Goal: Register for event/course

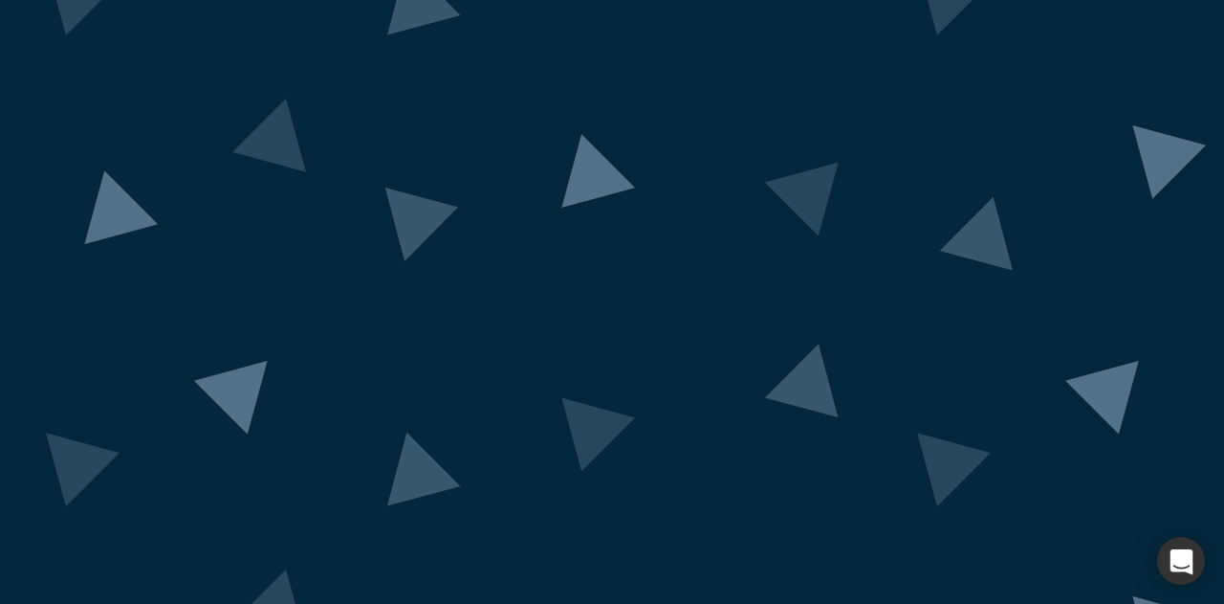
scroll to position [193, 0]
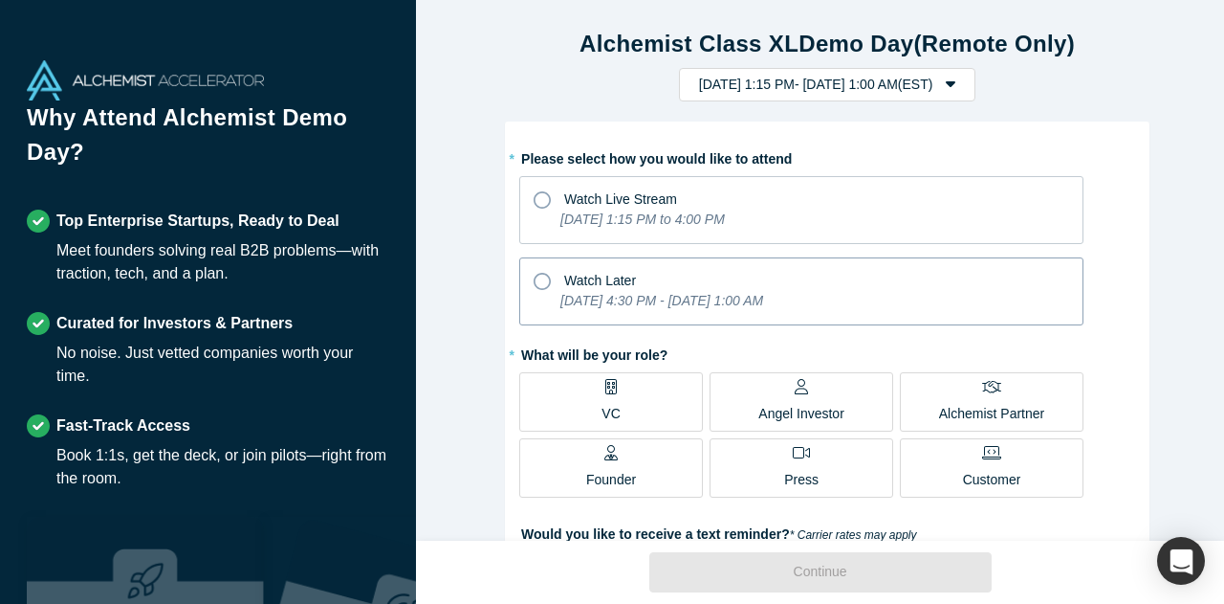
click at [611, 304] on icon "[DATE] 4:30 PM - [DATE] 1:00 AM" at bounding box center [662, 300] width 203 height 15
click at [0, 0] on input "Watch Later [DATE] 4:30 PM - [DATE] 1:00 AM" at bounding box center [0, 0] width 0 height 0
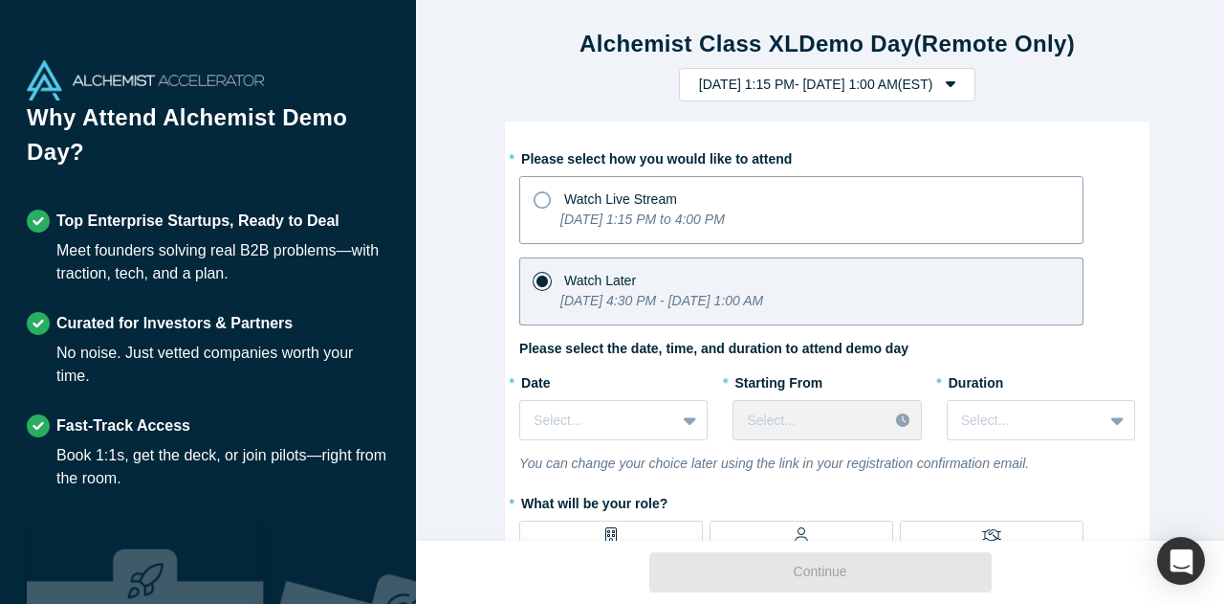
click at [619, 231] on div "[DATE] 1:15 PM to 4:00 PM" at bounding box center [643, 222] width 165 height 27
click at [0, 0] on input "Watch Live Stream [DATE] 1:15 PM to 4:00 PM" at bounding box center [0, 0] width 0 height 0
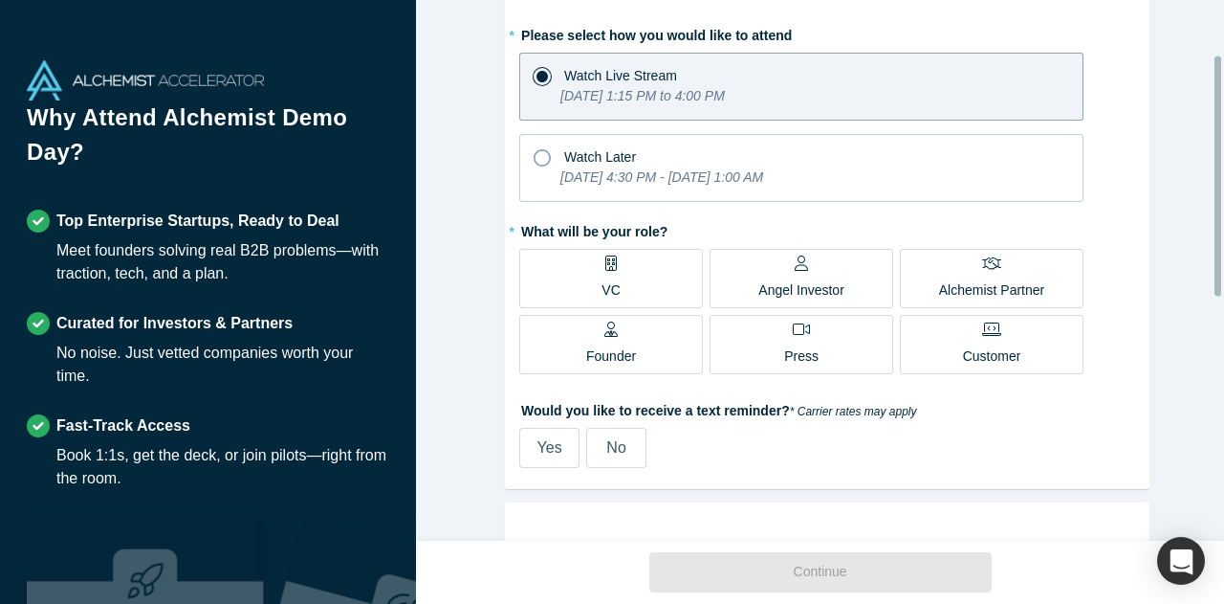
scroll to position [124, 0]
click at [627, 281] on label "VC" at bounding box center [611, 277] width 184 height 59
click at [0, 0] on input "VC" at bounding box center [0, 0] width 0 height 0
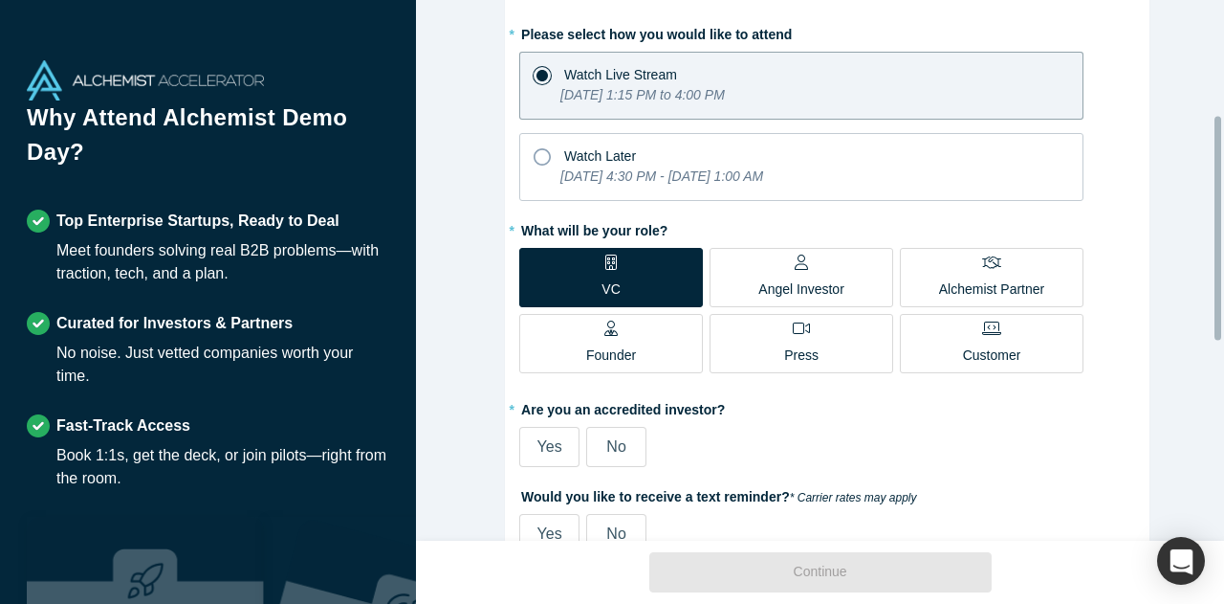
scroll to position [280, 0]
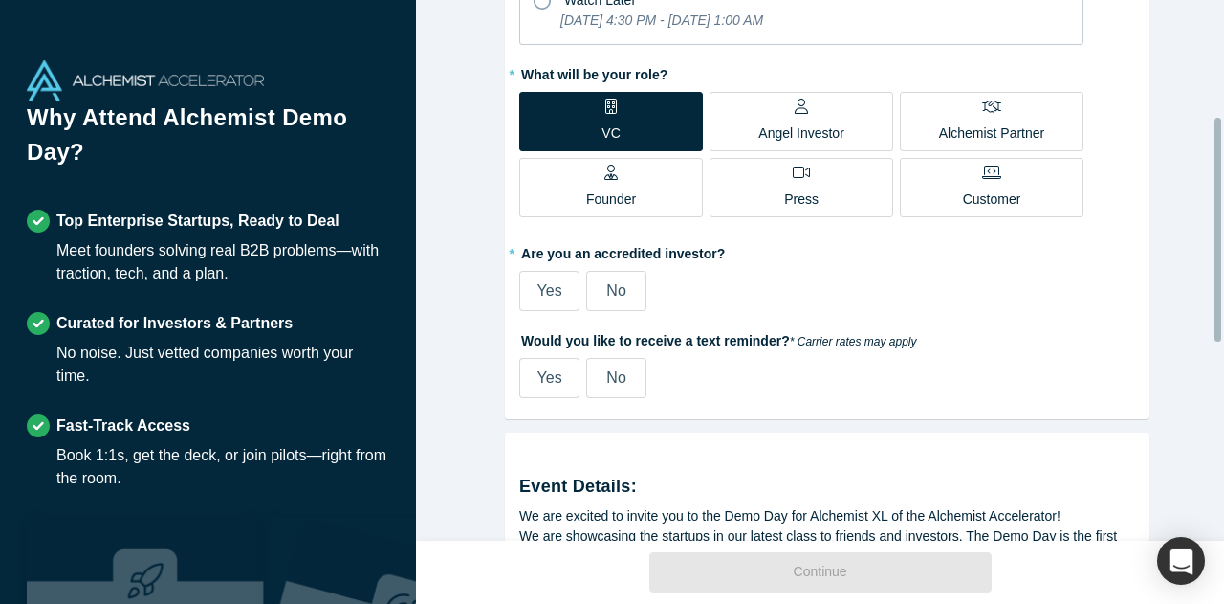
click at [593, 292] on label "No" at bounding box center [616, 291] width 60 height 40
click at [0, 0] on input "No" at bounding box center [0, 0] width 0 height 0
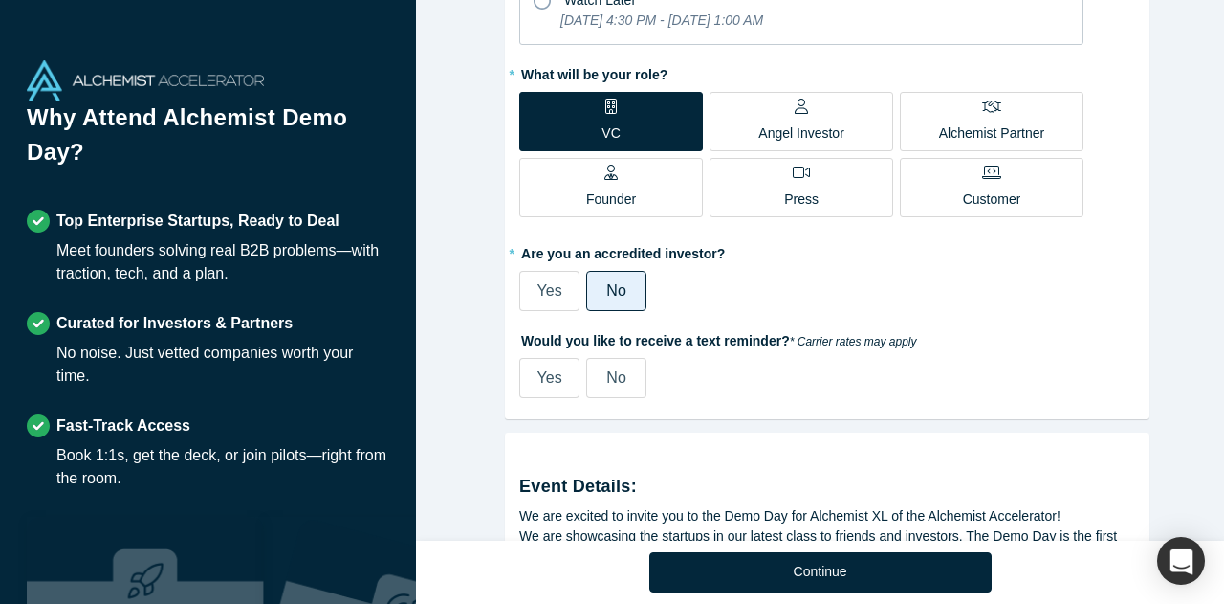
click at [613, 385] on label "No" at bounding box center [616, 378] width 60 height 40
click at [0, 0] on input "No" at bounding box center [0, 0] width 0 height 0
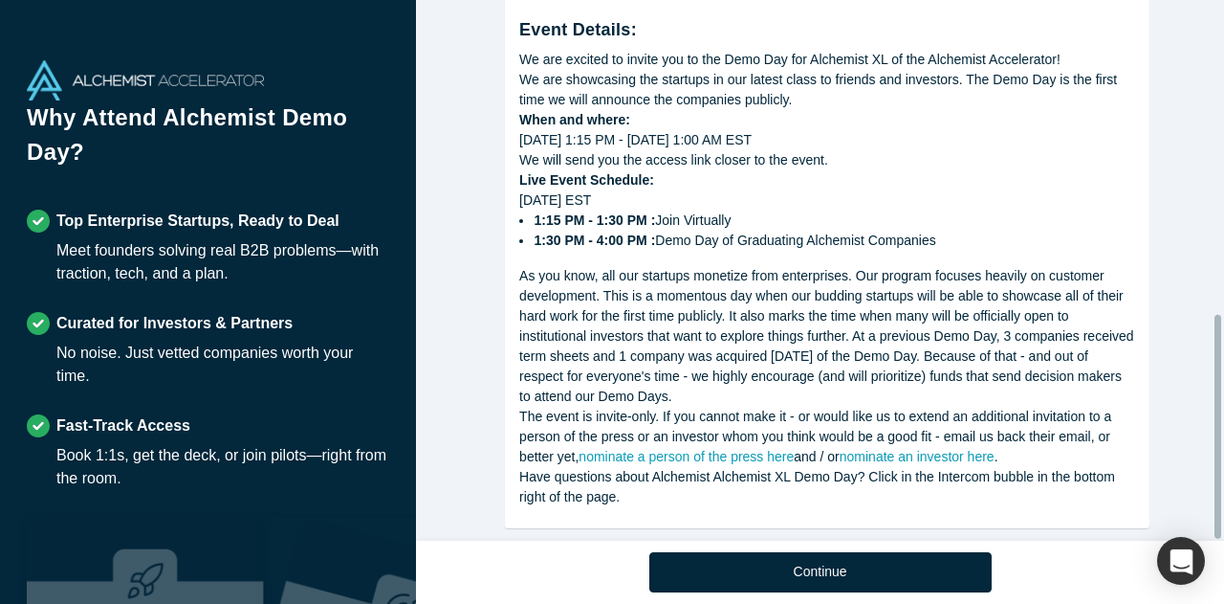
scroll to position [758, 0]
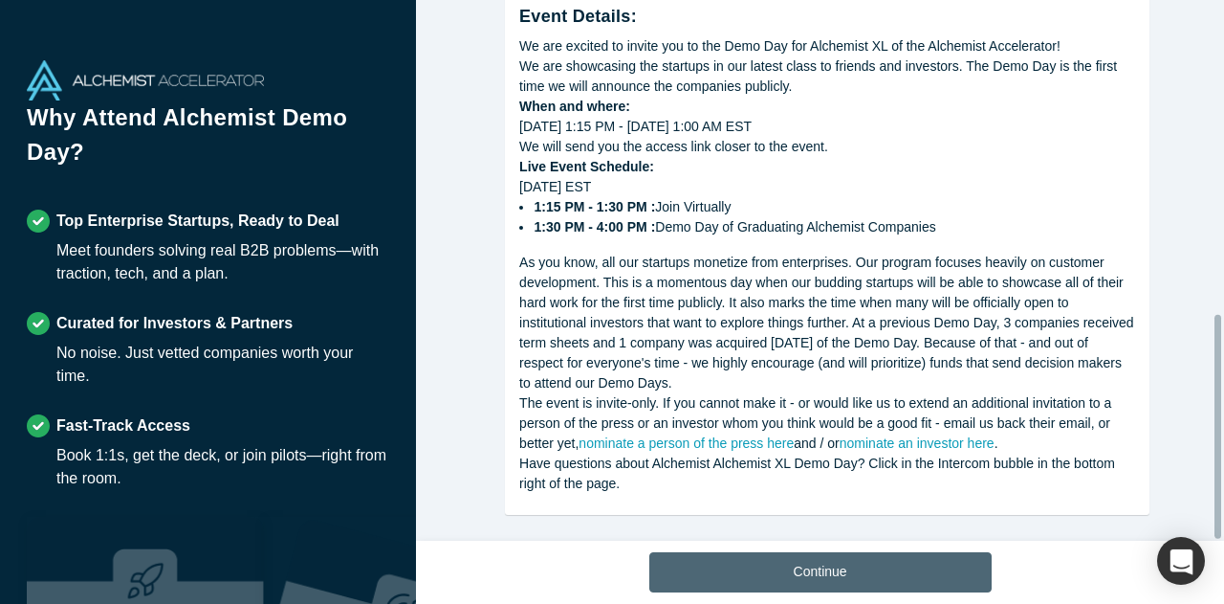
click at [779, 561] on button "Continue" at bounding box center [820, 572] width 342 height 40
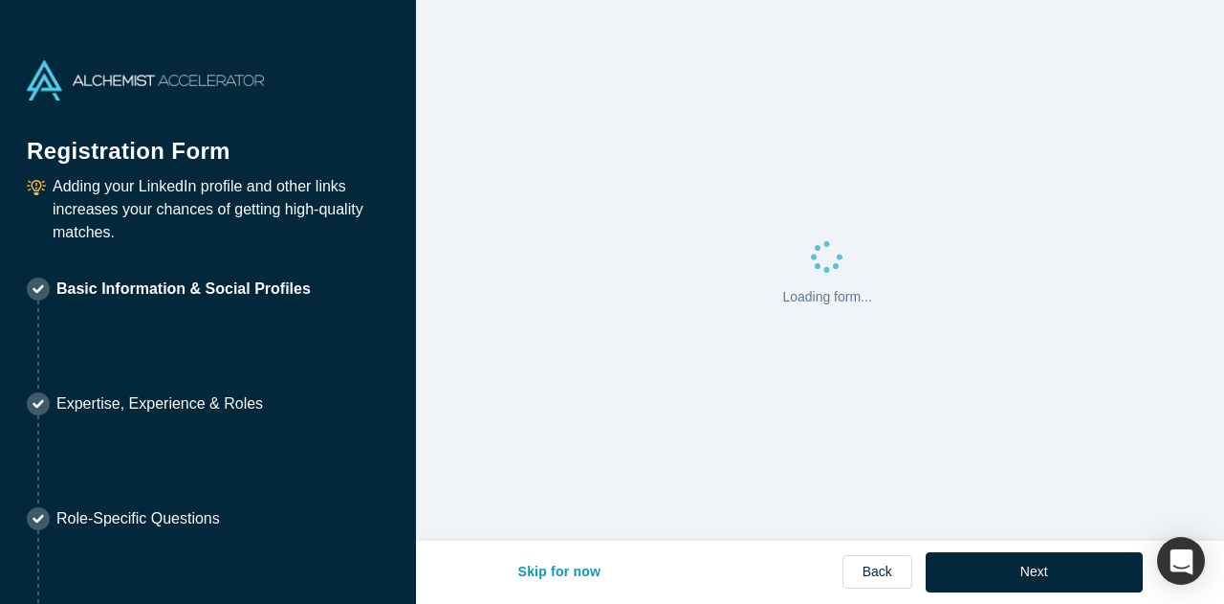
select select "US"
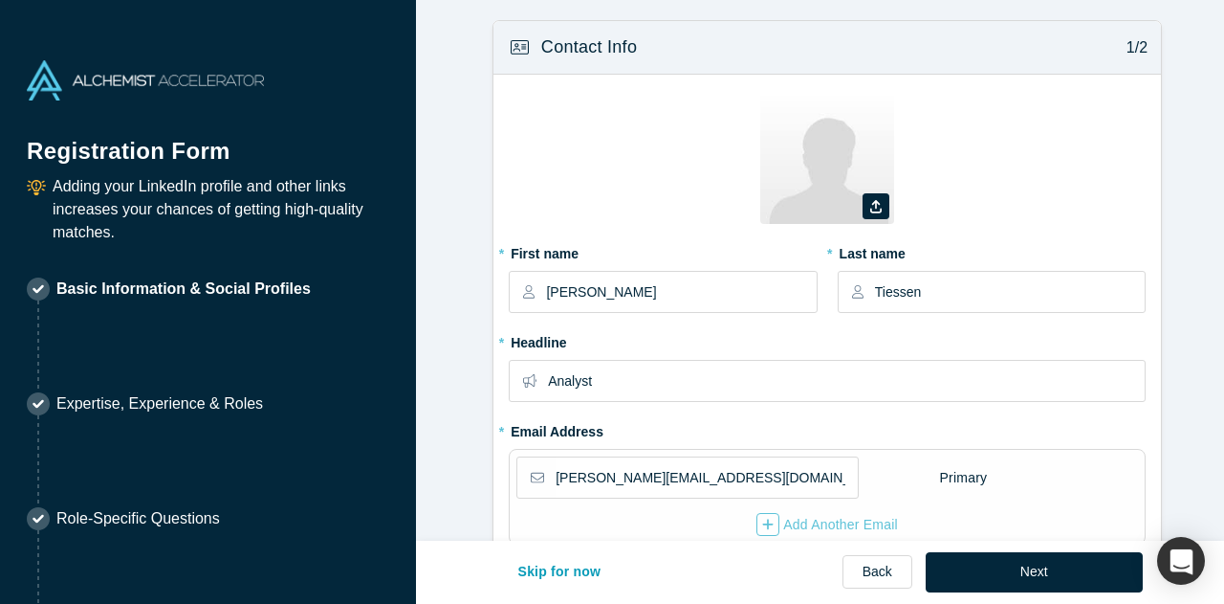
type input "[GEOGRAPHIC_DATA], [GEOGRAPHIC_DATA], [GEOGRAPHIC_DATA]"
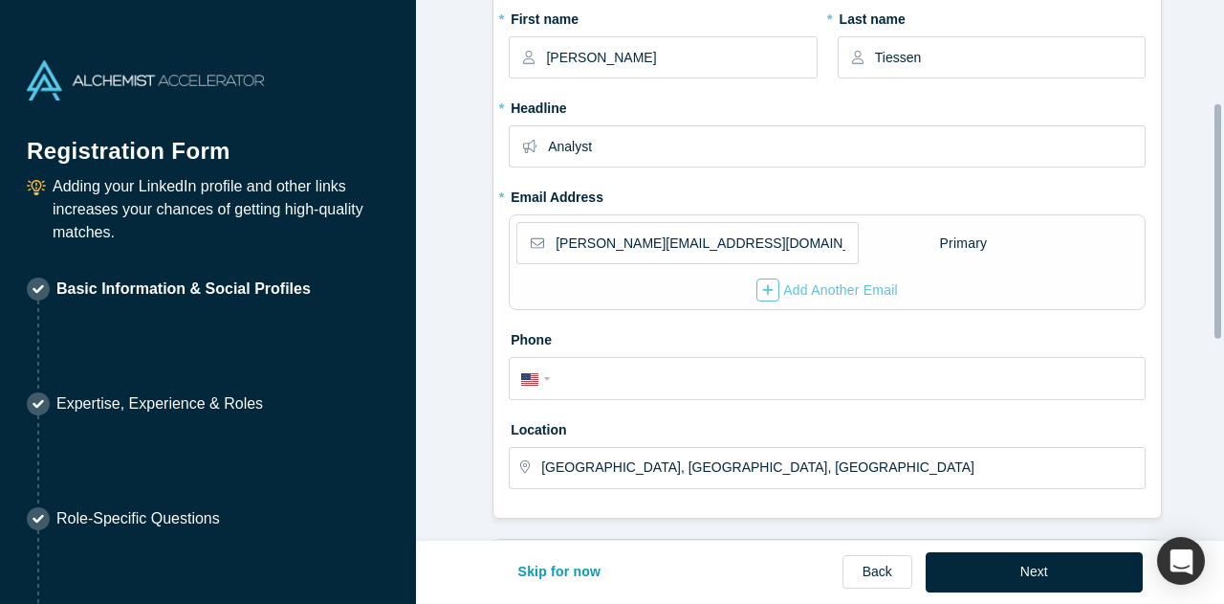
scroll to position [235, 0]
click at [790, 582] on div "Skip for now Back Next" at bounding box center [820, 572] width 645 height 40
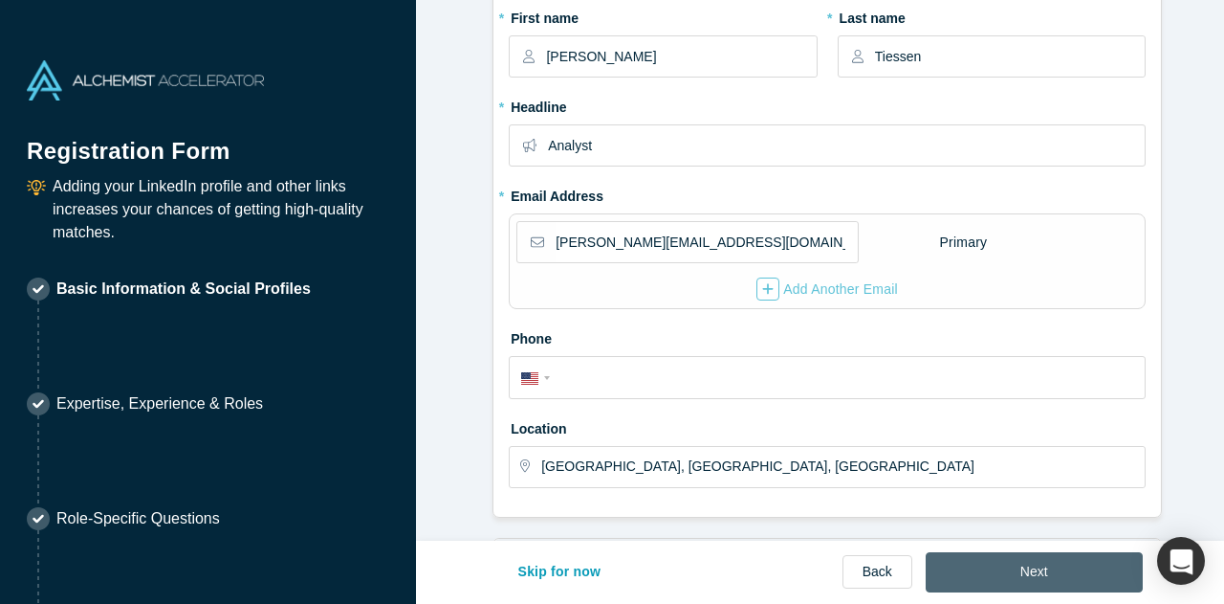
click at [1029, 573] on button "Next" at bounding box center [1034, 572] width 217 height 40
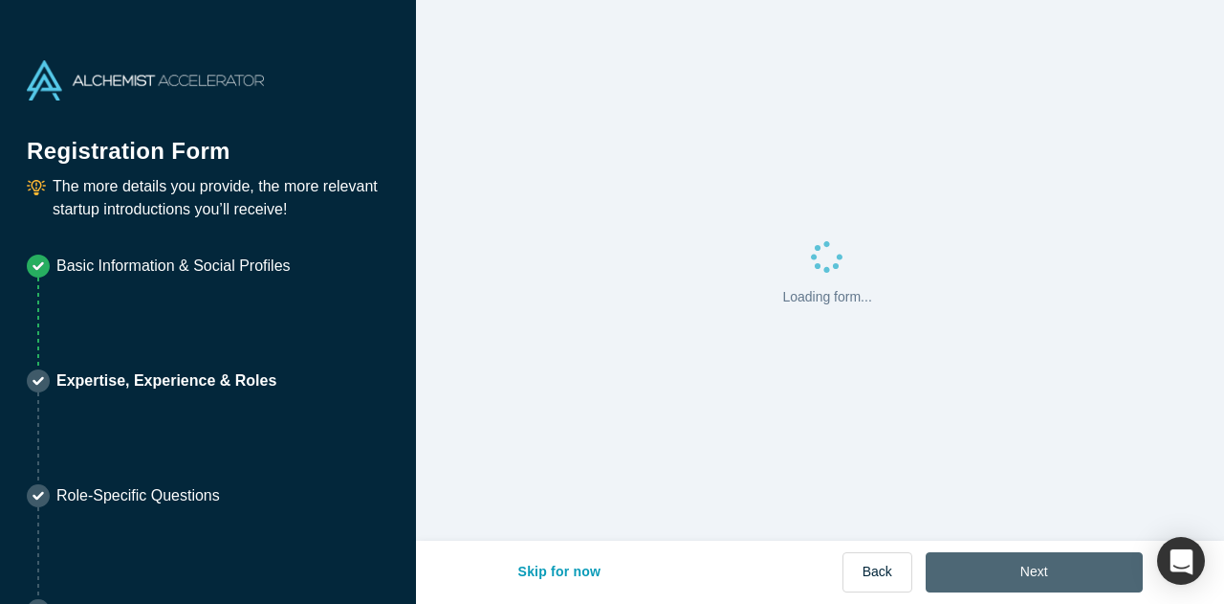
scroll to position [0, 0]
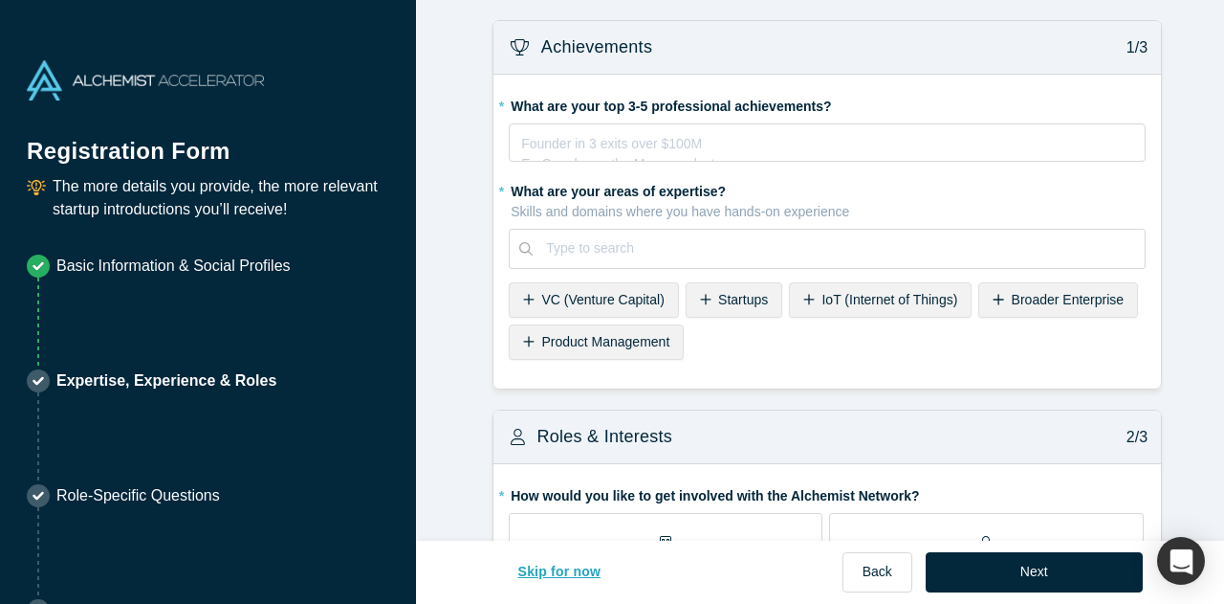
click at [607, 575] on button "Skip for now" at bounding box center [559, 572] width 123 height 40
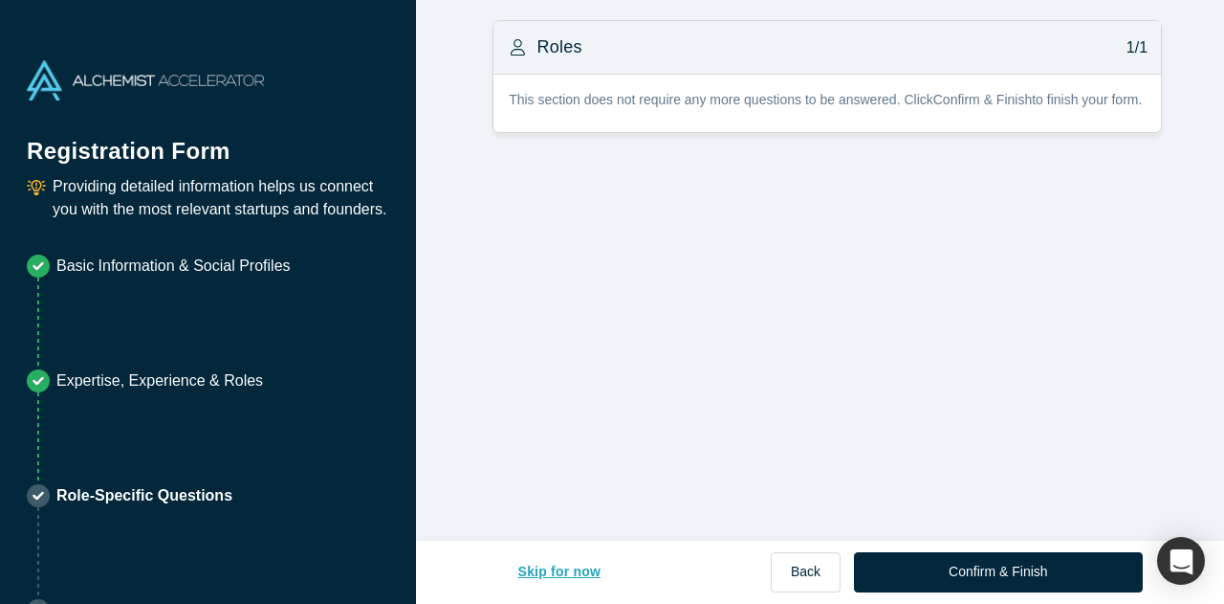
click at [583, 571] on button "Skip for now" at bounding box center [559, 572] width 123 height 40
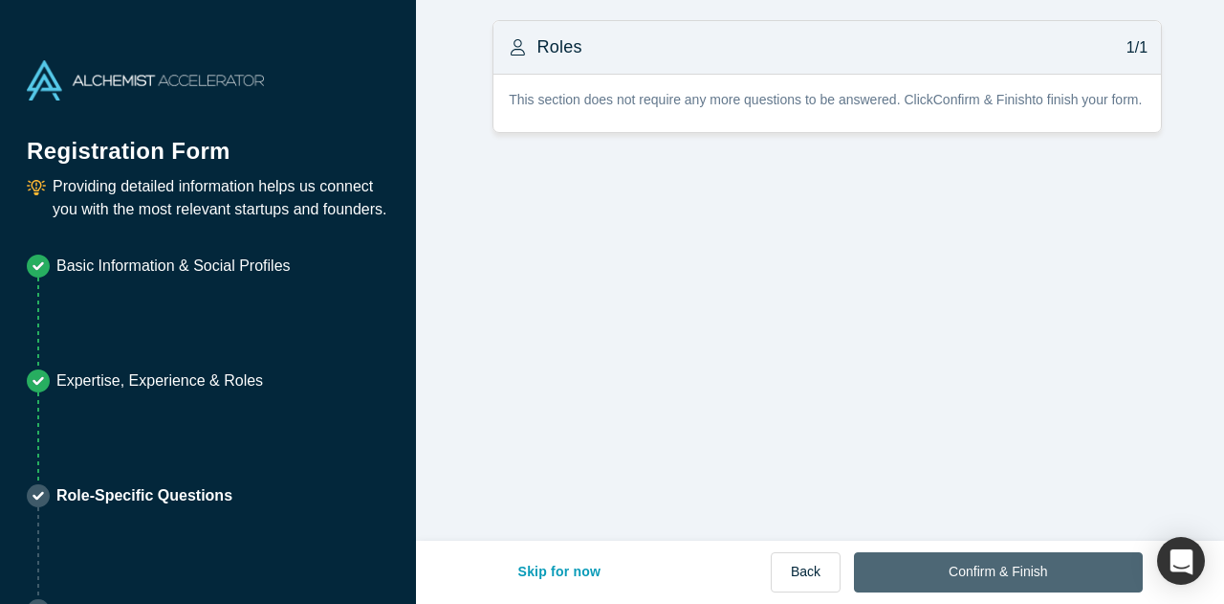
click at [949, 584] on button "Confirm & Finish" at bounding box center [998, 572] width 288 height 40
